Goal: Task Accomplishment & Management: Complete application form

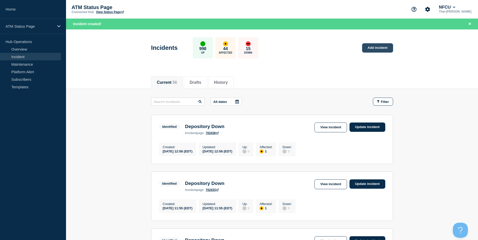
click at [386, 50] on link "Add incident" at bounding box center [377, 47] width 31 height 9
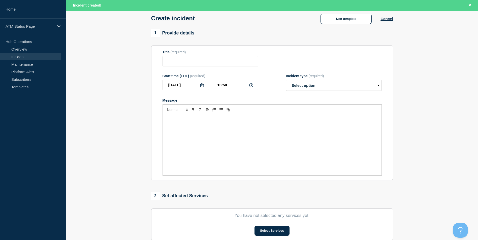
scroll to position [123, 0]
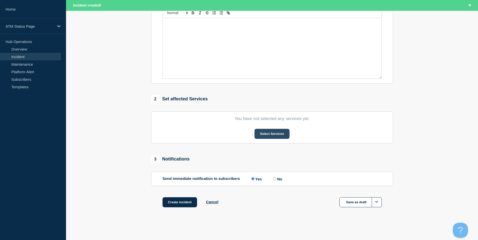
click at [273, 132] on button "Select Services" at bounding box center [271, 134] width 35 height 10
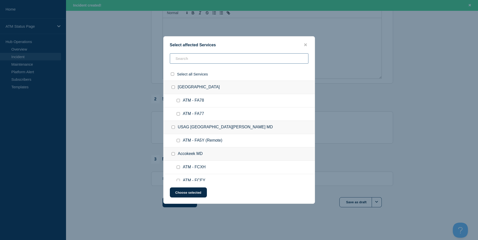
click at [194, 59] on input "text" at bounding box center [239, 58] width 139 height 10
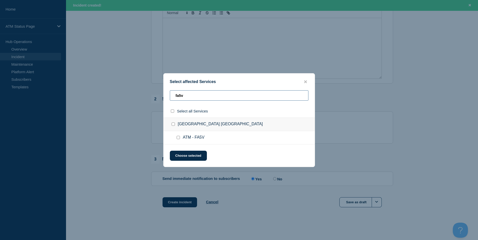
type input "fa5v"
click at [177, 137] on input "ATM - FA5V checkbox" at bounding box center [178, 137] width 3 height 3
checkbox input "true"
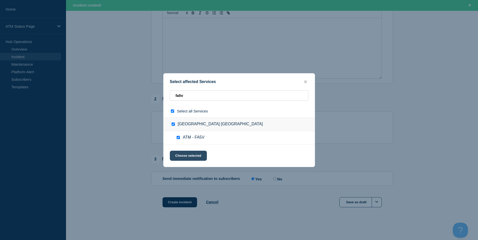
click at [187, 152] on button "Choose selected" at bounding box center [188, 156] width 37 height 10
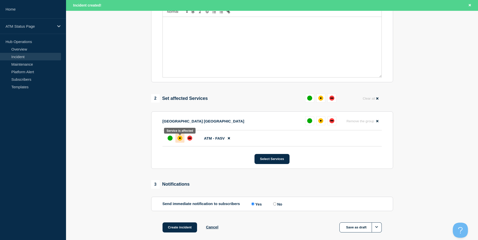
click at [179, 140] on div "affected" at bounding box center [179, 138] width 5 height 5
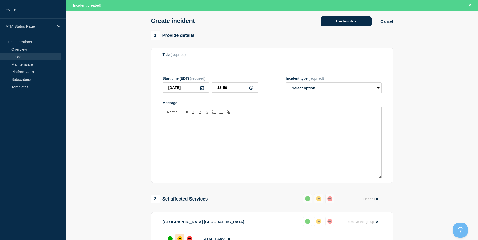
click at [339, 22] on button "Use template" at bounding box center [345, 21] width 51 height 10
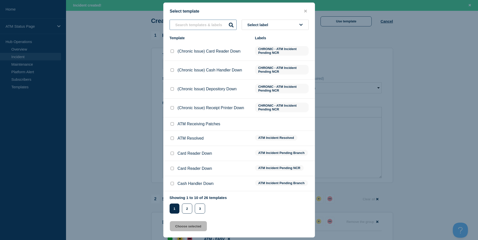
click at [196, 23] on input "text" at bounding box center [203, 25] width 67 height 10
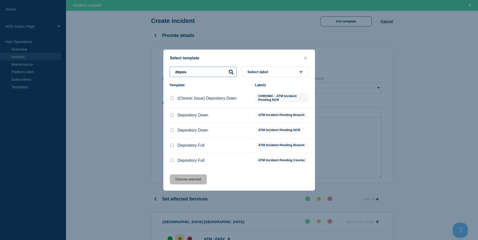
type input "depos"
drag, startPoint x: 171, startPoint y: 114, endPoint x: 172, endPoint y: 121, distance: 6.5
click at [171, 115] on input "Depository Down checkbox" at bounding box center [172, 115] width 3 height 3
checkbox input "true"
click at [185, 184] on button "Choose selected" at bounding box center [188, 180] width 37 height 10
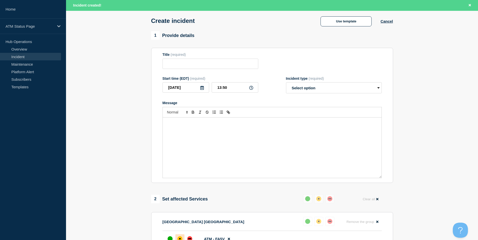
type input "Depository Down"
select select "identified"
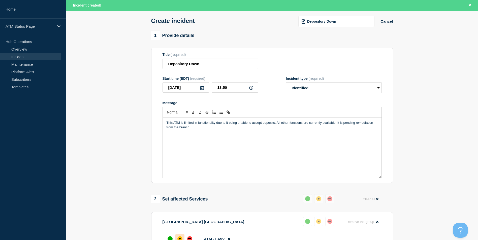
scroll to position [149, 0]
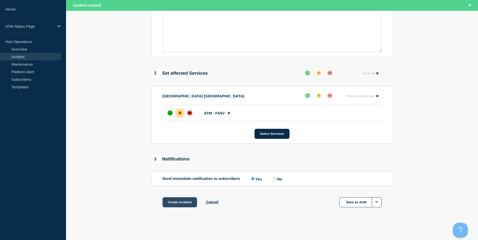
click at [183, 204] on button "Create incident" at bounding box center [179, 202] width 35 height 10
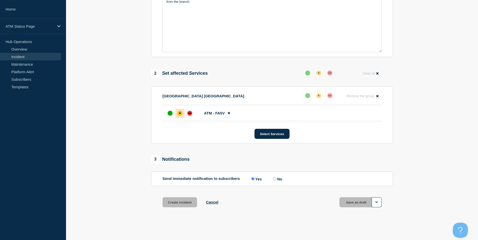
scroll to position [138, 0]
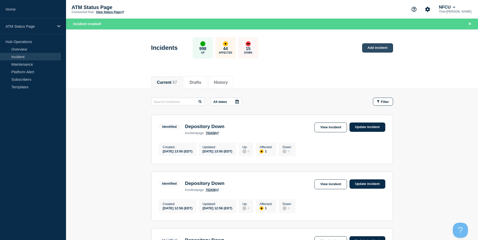
click at [375, 46] on link "Add incident" at bounding box center [377, 47] width 31 height 9
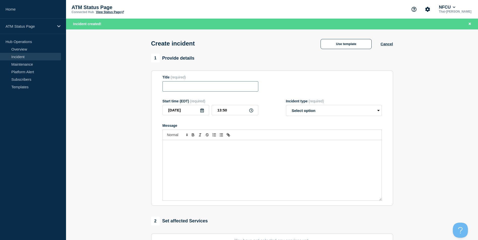
click at [210, 85] on input "Title" at bounding box center [210, 86] width 96 height 10
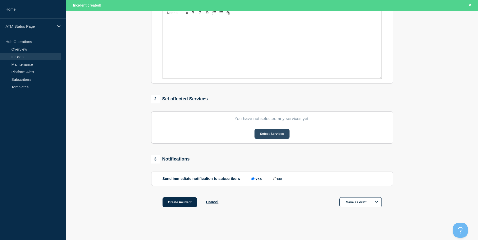
type input "fc43"
click at [270, 135] on button "Select Services" at bounding box center [271, 134] width 35 height 10
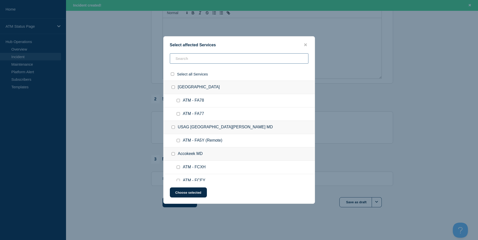
click at [192, 61] on input "text" at bounding box center [239, 58] width 139 height 10
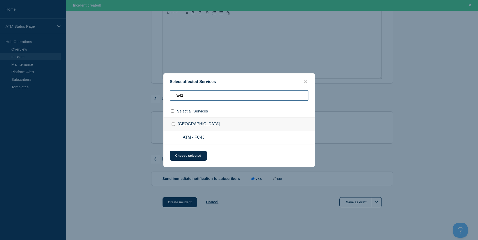
type input "fc43"
click at [177, 138] on input "ATM - FC43 checkbox" at bounding box center [178, 137] width 3 height 3
checkbox input "true"
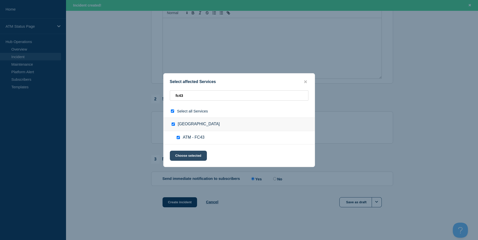
click at [183, 153] on button "Choose selected" at bounding box center [188, 156] width 37 height 10
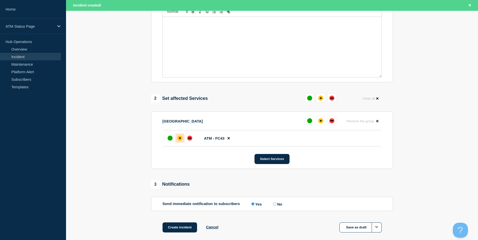
click at [180, 139] on div "affected" at bounding box center [180, 139] width 2 height 2
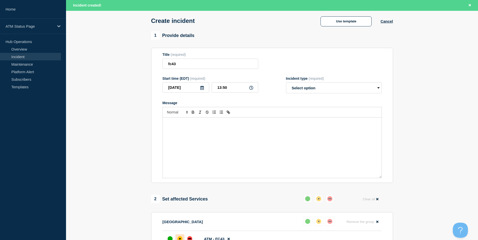
scroll to position [0, 0]
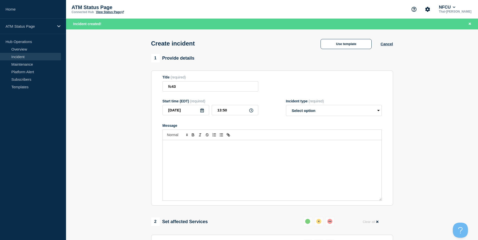
click at [339, 50] on div "Create incident Use template Cancel" at bounding box center [271, 41] width 253 height 25
click at [341, 47] on button "Use template" at bounding box center [345, 44] width 51 height 10
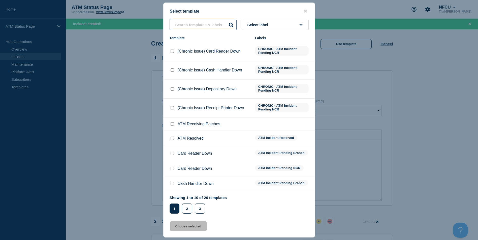
click at [204, 26] on input "text" at bounding box center [203, 25] width 67 height 10
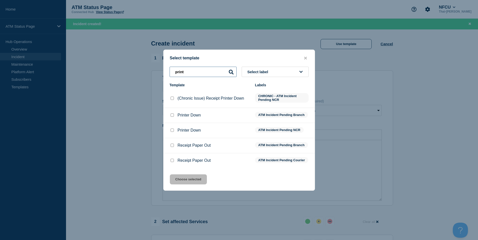
type input "print"
click at [174, 131] on div at bounding box center [172, 130] width 5 height 5
click at [172, 129] on input "Printer Down checkbox" at bounding box center [172, 130] width 3 height 3
checkbox input "true"
click at [198, 180] on button "Choose selected" at bounding box center [188, 180] width 37 height 10
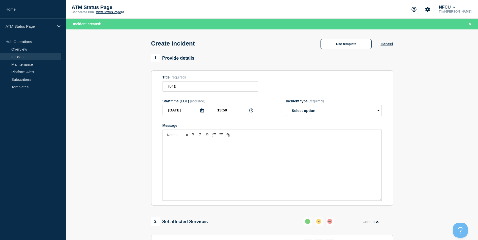
select select "identified"
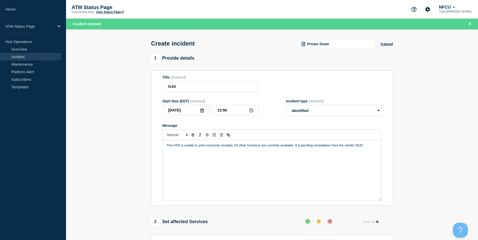
scroll to position [150, 0]
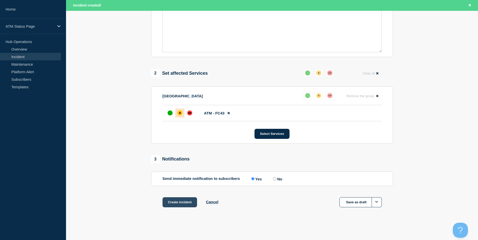
click at [187, 202] on button "Create incident" at bounding box center [179, 202] width 35 height 10
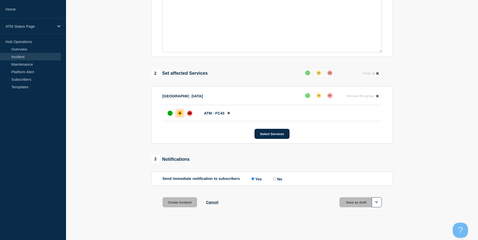
scroll to position [139, 0]
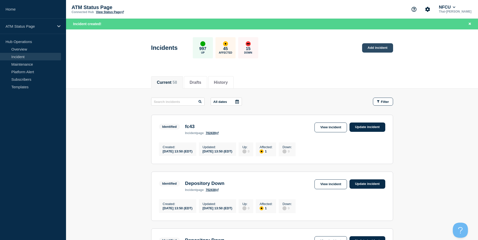
click at [370, 44] on link "Add incident" at bounding box center [377, 47] width 31 height 9
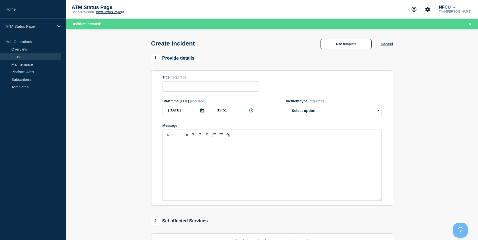
scroll to position [123, 0]
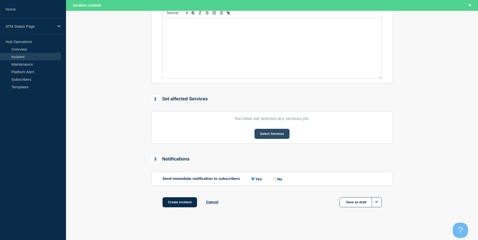
click at [275, 138] on button "Select Services" at bounding box center [271, 134] width 35 height 10
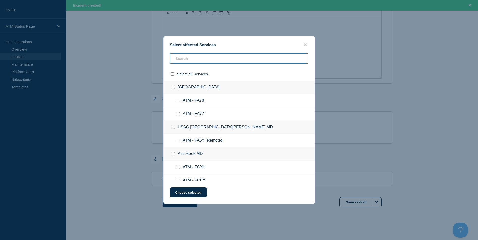
click at [207, 56] on input "text" at bounding box center [239, 58] width 139 height 10
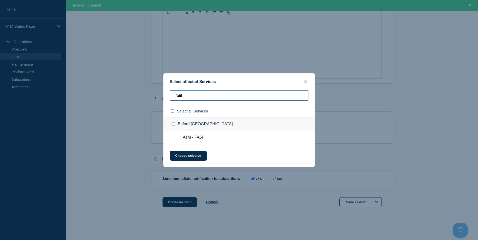
type input "fa6f"
click at [177, 138] on input "ATM - FA6F checkbox" at bounding box center [178, 137] width 3 height 3
checkbox input "true"
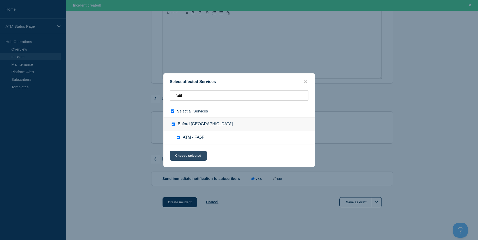
click at [183, 152] on button "Choose selected" at bounding box center [188, 156] width 37 height 10
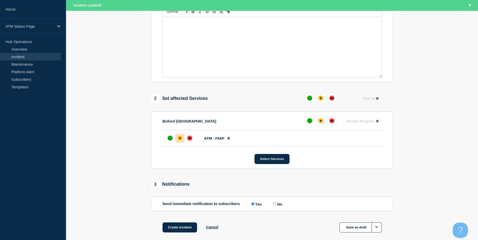
click at [180, 141] on div "affected" at bounding box center [179, 138] width 5 height 5
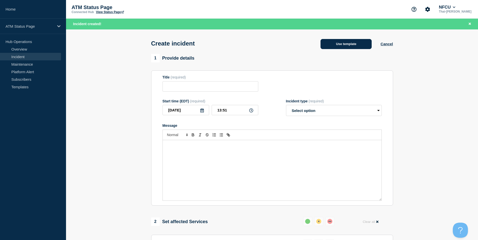
click at [349, 44] on button "Use template" at bounding box center [345, 44] width 51 height 10
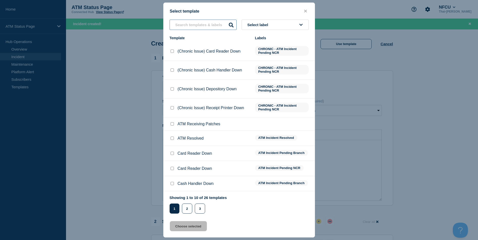
click at [205, 28] on input "text" at bounding box center [203, 25] width 67 height 10
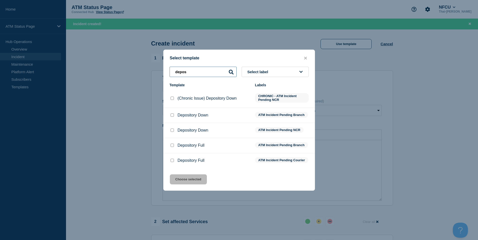
type input "depos"
click at [172, 113] on div at bounding box center [172, 115] width 5 height 5
click at [172, 114] on input "Depository Down checkbox" at bounding box center [172, 115] width 3 height 3
checkbox input "true"
click at [195, 185] on button "Choose selected" at bounding box center [188, 180] width 37 height 10
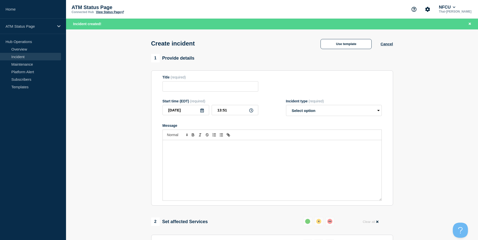
type input "Depository Down"
select select "identified"
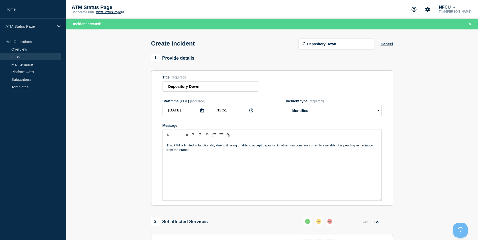
scroll to position [150, 0]
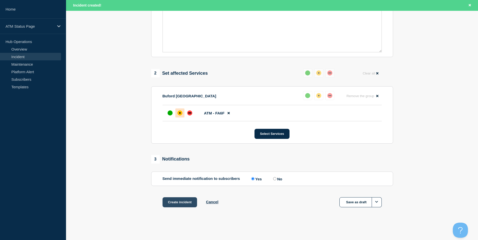
click at [180, 205] on button "Create incident" at bounding box center [179, 202] width 35 height 10
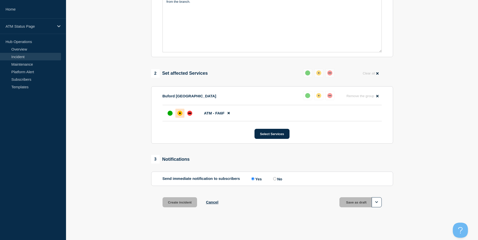
scroll to position [139, 0]
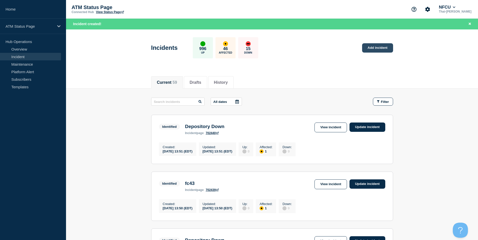
click at [380, 51] on link "Add incident" at bounding box center [377, 47] width 31 height 9
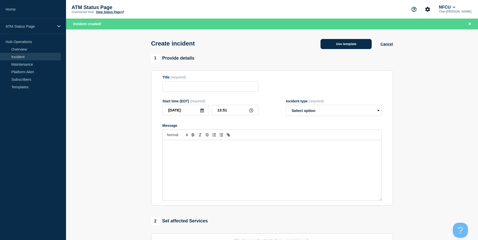
click at [338, 45] on button "Use template" at bounding box center [345, 44] width 51 height 10
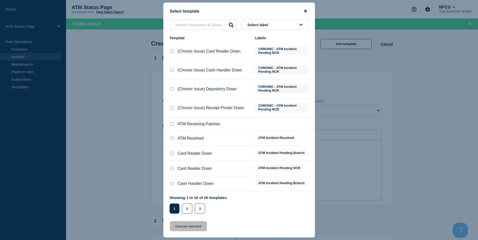
click at [306, 10] on icon "close button" at bounding box center [305, 11] width 3 height 3
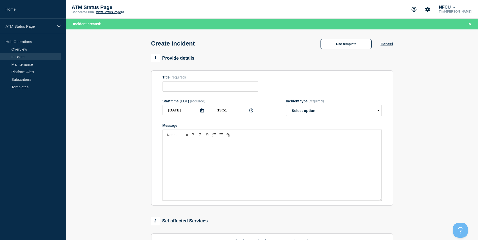
scroll to position [123, 0]
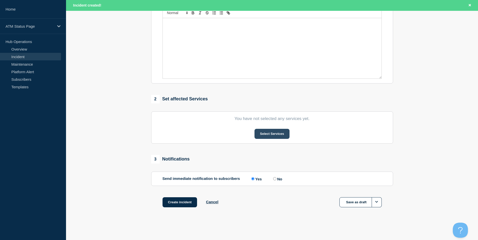
click at [275, 130] on button "Select Services" at bounding box center [271, 134] width 35 height 10
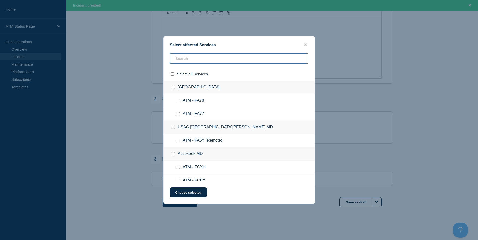
click at [201, 59] on input "text" at bounding box center [239, 58] width 139 height 10
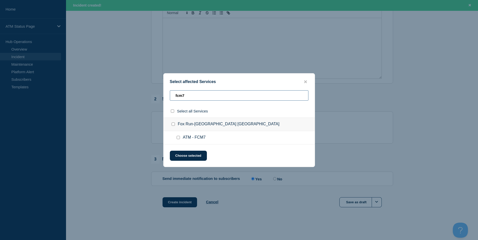
type input "fcm7"
click at [177, 138] on input "ATM - FCM7 checkbox" at bounding box center [178, 137] width 3 height 3
checkbox input "true"
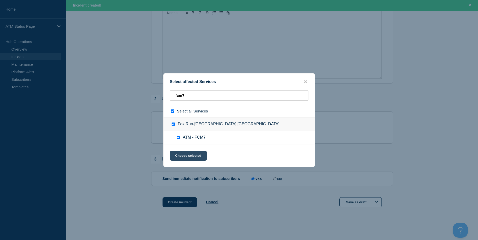
click at [175, 155] on button "Choose selected" at bounding box center [188, 156] width 37 height 10
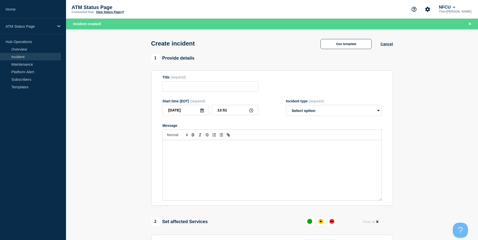
scroll to position [101, 0]
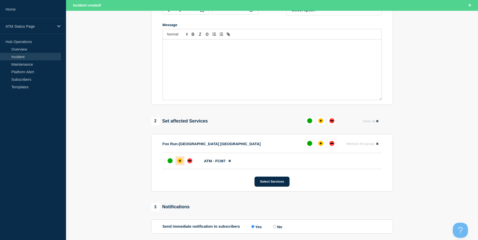
click at [179, 160] on div "affected" at bounding box center [179, 160] width 5 height 5
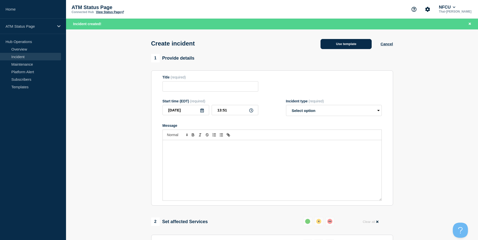
click at [342, 48] on button "Use template" at bounding box center [345, 44] width 51 height 10
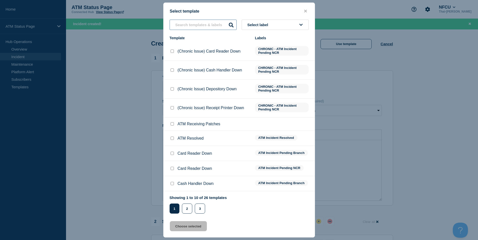
click at [193, 23] on input "text" at bounding box center [203, 25] width 67 height 10
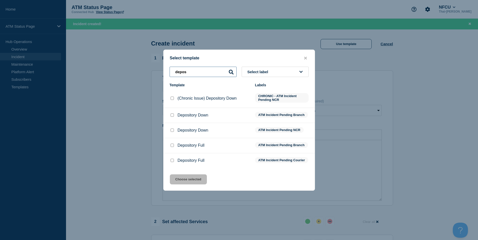
type input "depos"
click at [172, 114] on input "Depository Down checkbox" at bounding box center [172, 115] width 3 height 3
checkbox input "true"
click at [190, 185] on button "Choose selected" at bounding box center [188, 180] width 37 height 10
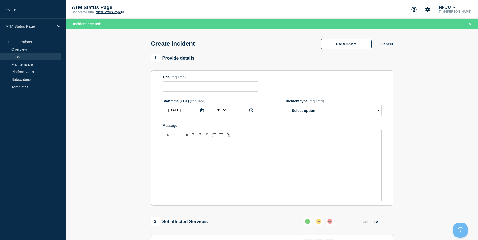
type input "Depository Down"
select select "identified"
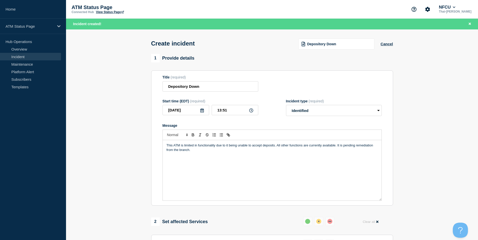
scroll to position [126, 0]
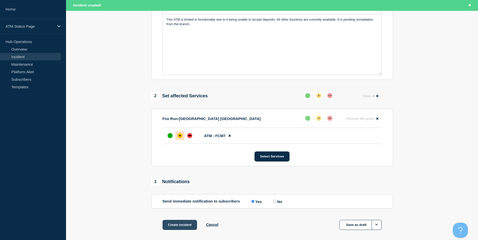
click at [191, 229] on button "Create incident" at bounding box center [179, 225] width 35 height 10
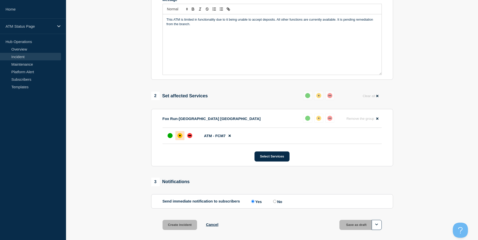
scroll to position [115, 0]
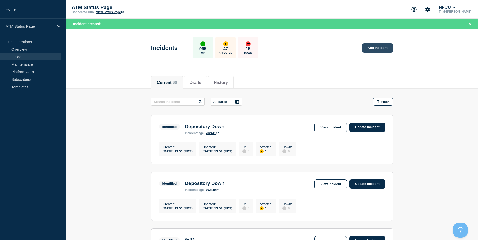
click at [384, 51] on link "Add incident" at bounding box center [377, 47] width 31 height 9
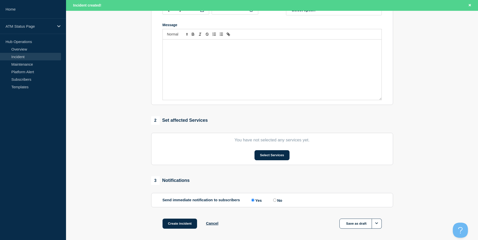
scroll to position [123, 0]
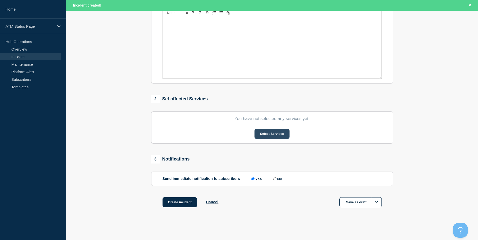
click at [275, 135] on button "Select Services" at bounding box center [271, 134] width 35 height 10
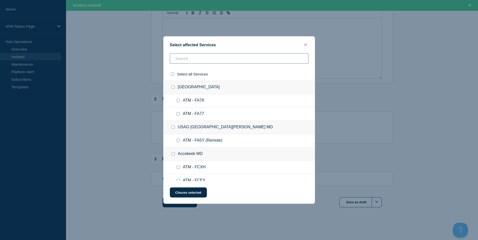
click at [192, 55] on input "text" at bounding box center [239, 58] width 139 height 10
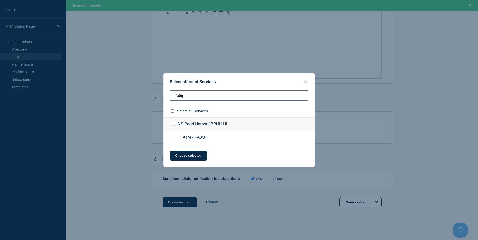
type input "fa0q"
click at [179, 137] on input "ATM - FA0Q checkbox" at bounding box center [178, 137] width 3 height 3
checkbox input "true"
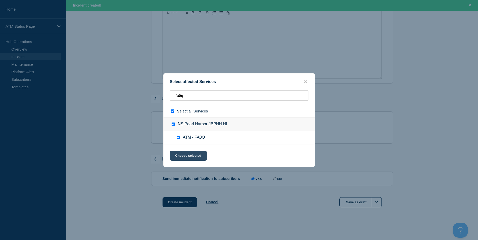
click at [185, 157] on button "Choose selected" at bounding box center [188, 156] width 37 height 10
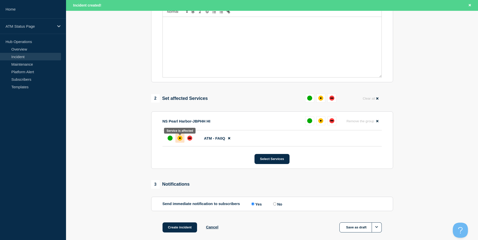
click at [179, 141] on div "affected" at bounding box center [179, 138] width 5 height 5
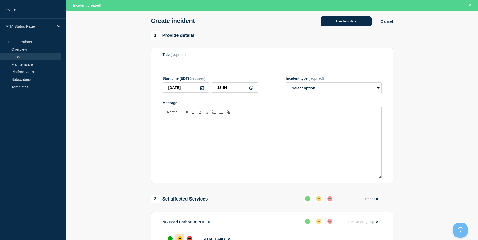
click at [355, 24] on button "Use template" at bounding box center [345, 21] width 51 height 10
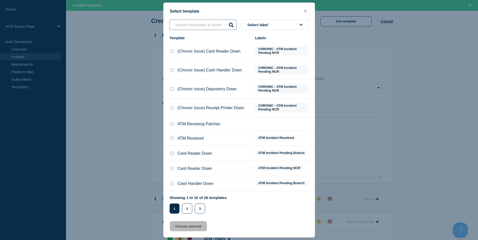
click at [188, 26] on input "text" at bounding box center [203, 25] width 67 height 10
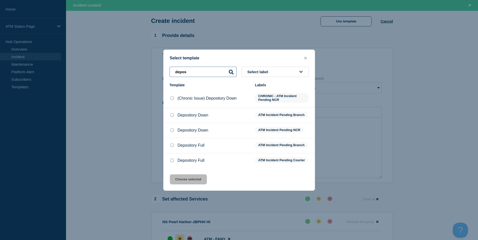
type input "depos"
click at [172, 114] on input "Depository Down checkbox" at bounding box center [172, 115] width 3 height 3
checkbox input "true"
click at [198, 185] on button "Choose selected" at bounding box center [188, 180] width 37 height 10
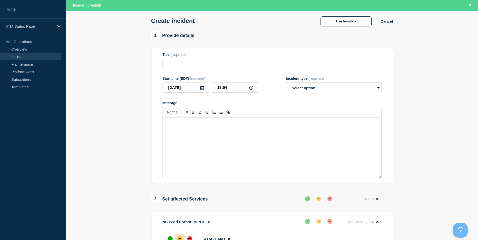
type input "Depository Down"
select select "identified"
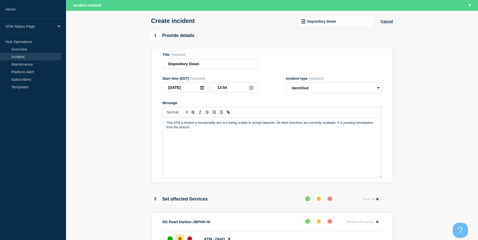
scroll to position [149, 0]
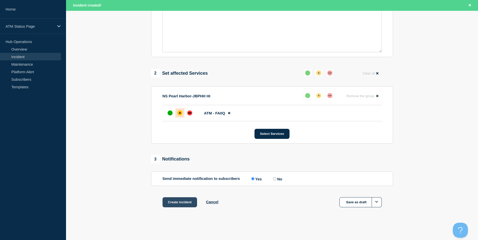
click at [190, 201] on button "Create incident" at bounding box center [179, 202] width 35 height 10
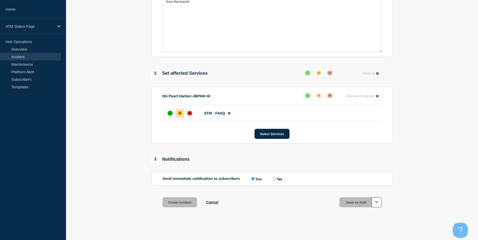
scroll to position [138, 0]
